Goal: Task Accomplishment & Management: Complete application form

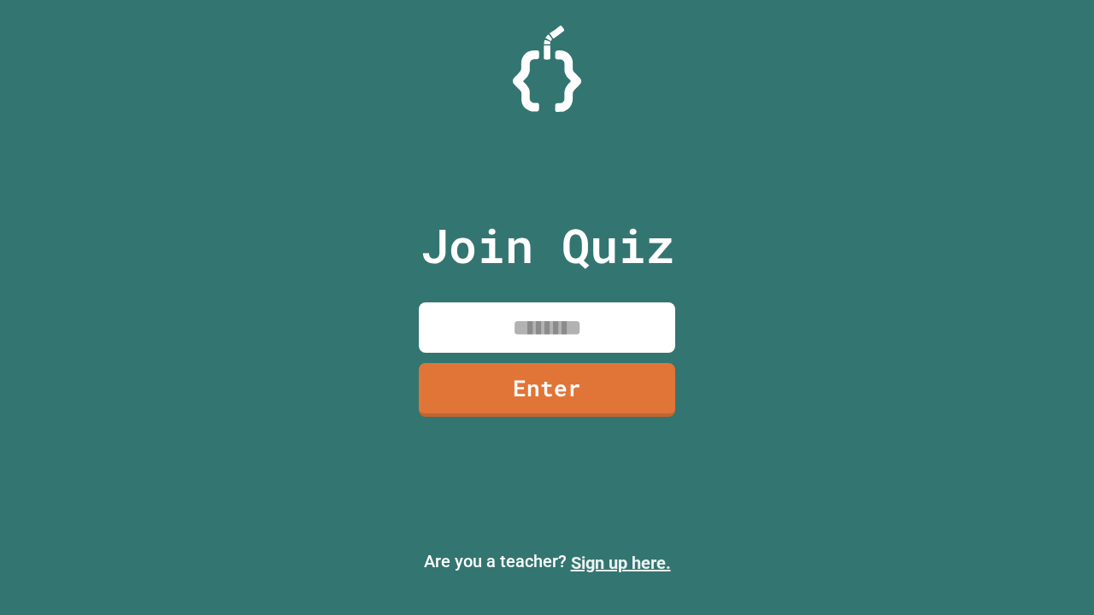
click at [620, 563] on link "Sign up here." at bounding box center [621, 563] width 100 height 21
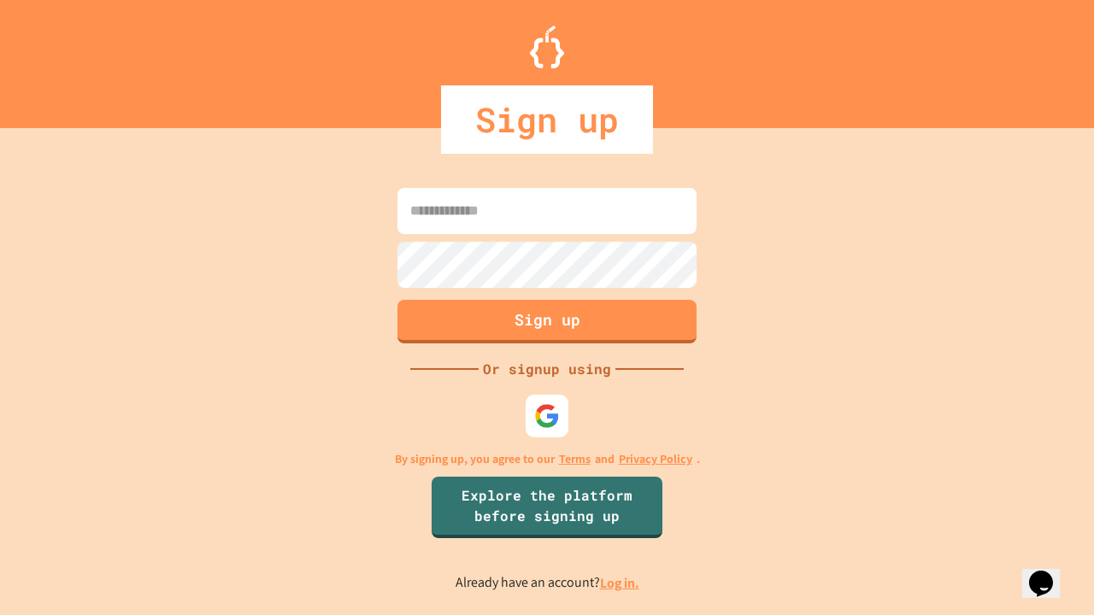
click at [620, 583] on link "Log in." at bounding box center [619, 583] width 39 height 18
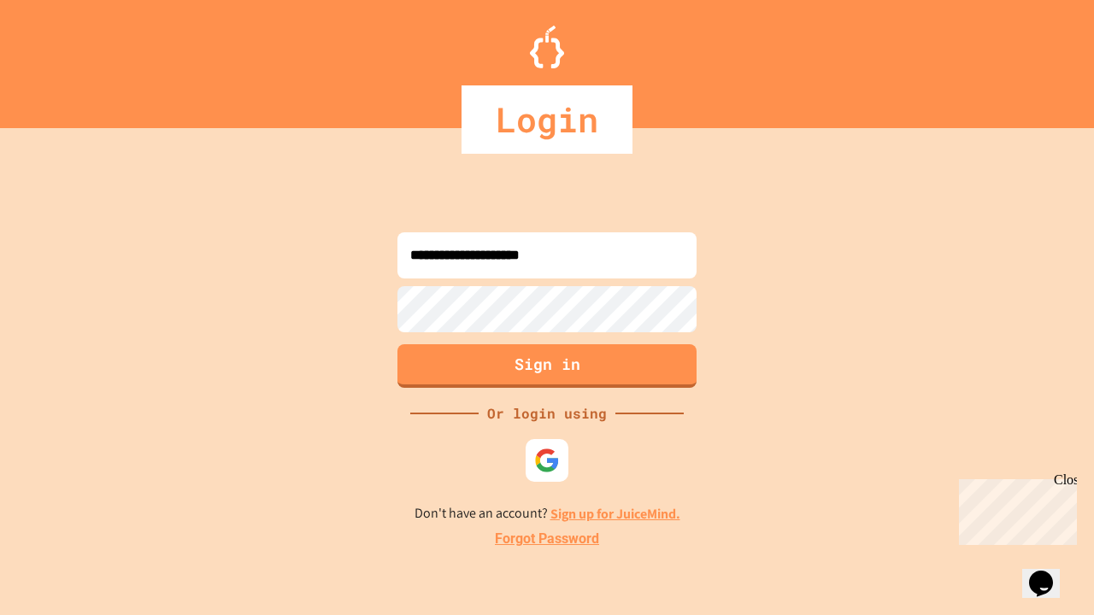
type input "**********"
